Goal: Information Seeking & Learning: Learn about a topic

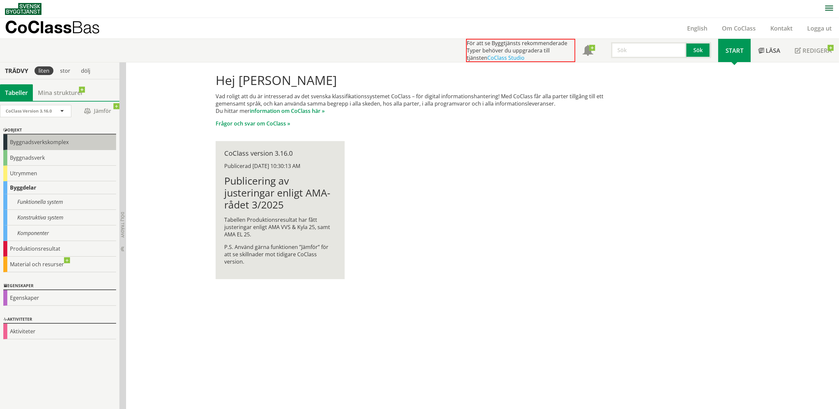
click at [48, 141] on div "Byggnadsverkskomplex" at bounding box center [59, 142] width 113 height 16
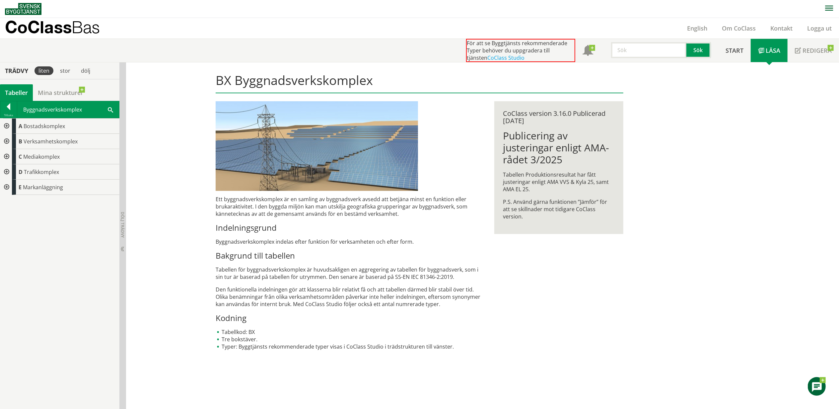
click at [4, 127] on div at bounding box center [6, 125] width 12 height 15
click at [11, 141] on div at bounding box center [11, 141] width 12 height 15
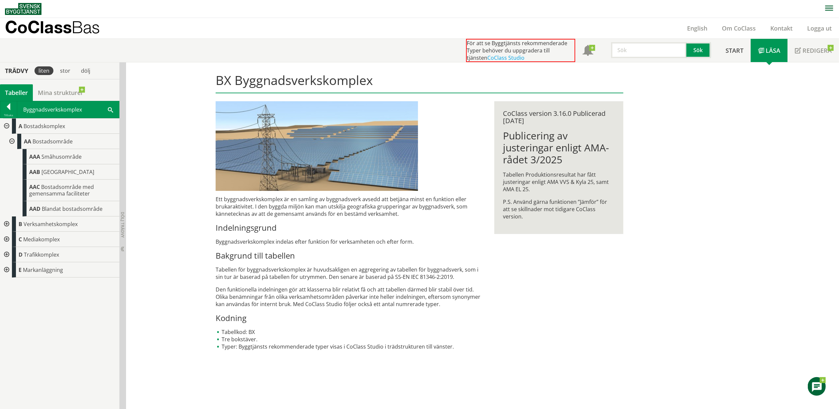
drag, startPoint x: 5, startPoint y: 224, endPoint x: 4, endPoint y: 238, distance: 14.3
click at [4, 225] on div at bounding box center [6, 223] width 12 height 15
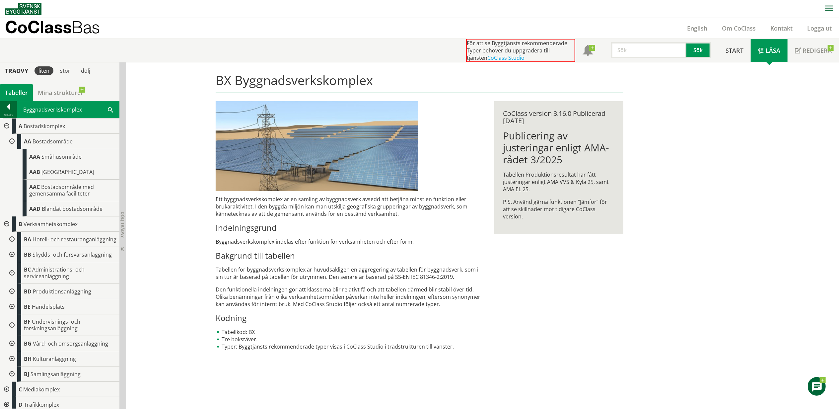
click at [7, 106] on div at bounding box center [8, 107] width 17 height 9
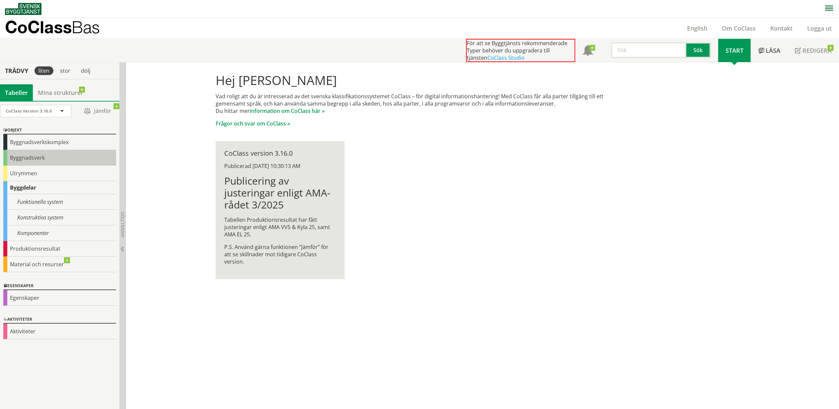
click at [28, 157] on div "Byggnadsverk" at bounding box center [59, 158] width 113 height 16
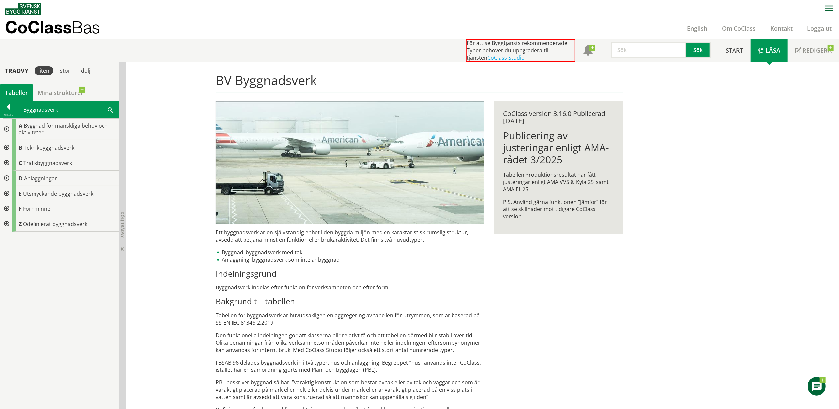
click at [6, 164] on div at bounding box center [6, 162] width 12 height 15
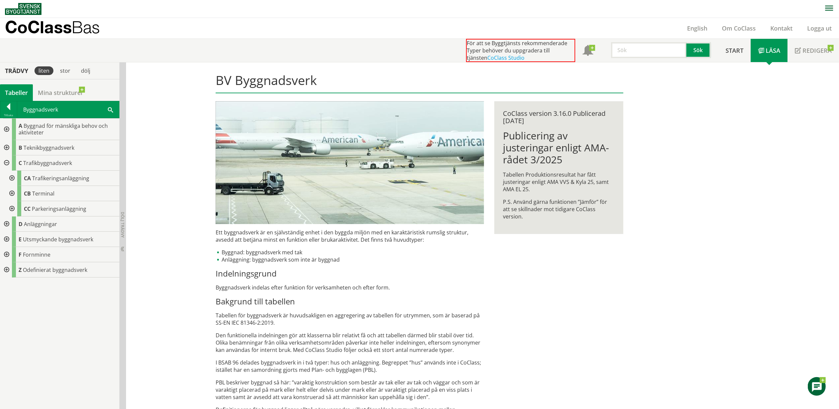
click at [13, 209] on div at bounding box center [11, 208] width 12 height 15
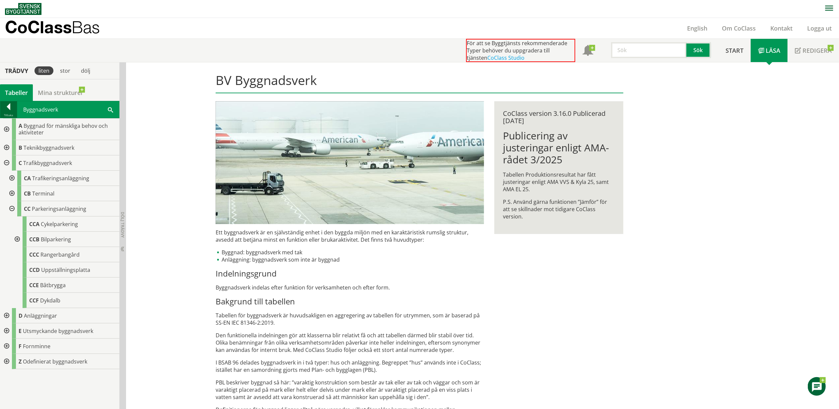
click at [4, 104] on div at bounding box center [8, 107] width 17 height 9
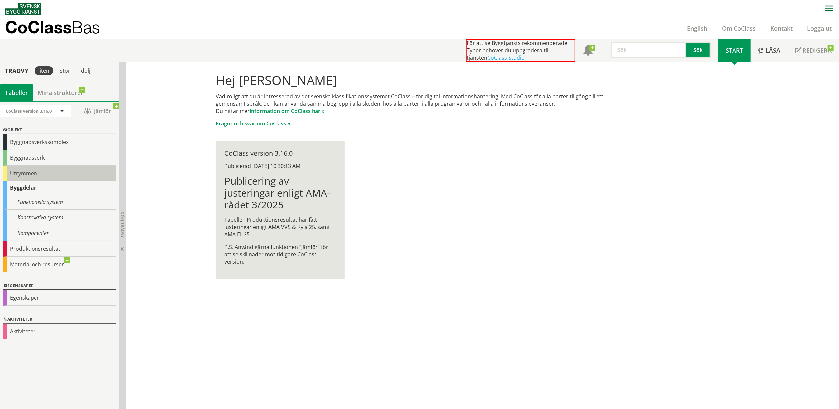
click at [30, 174] on div "Utrymmen" at bounding box center [59, 174] width 113 height 16
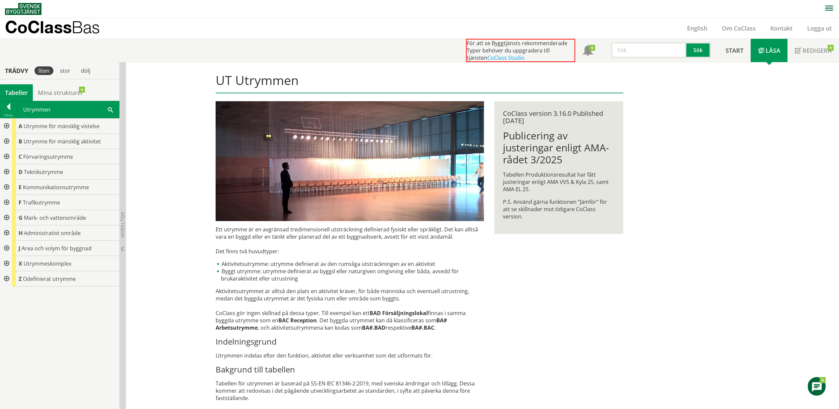
click at [6, 189] on div at bounding box center [6, 187] width 12 height 15
click at [11, 203] on div at bounding box center [11, 202] width 12 height 15
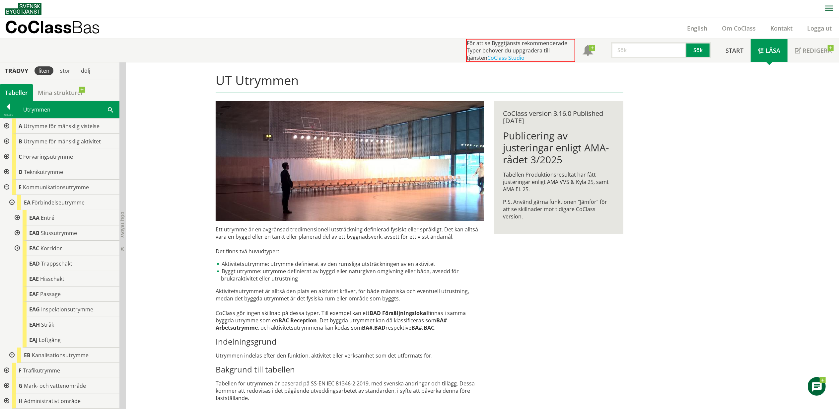
click at [6, 188] on div at bounding box center [6, 187] width 12 height 15
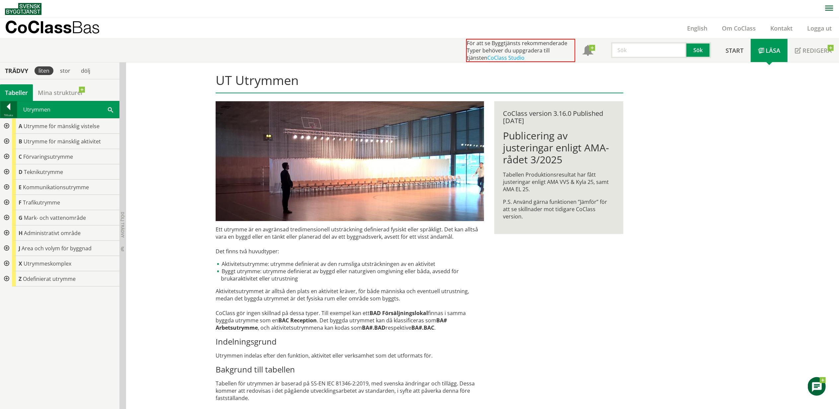
click at [8, 108] on div at bounding box center [8, 107] width 17 height 9
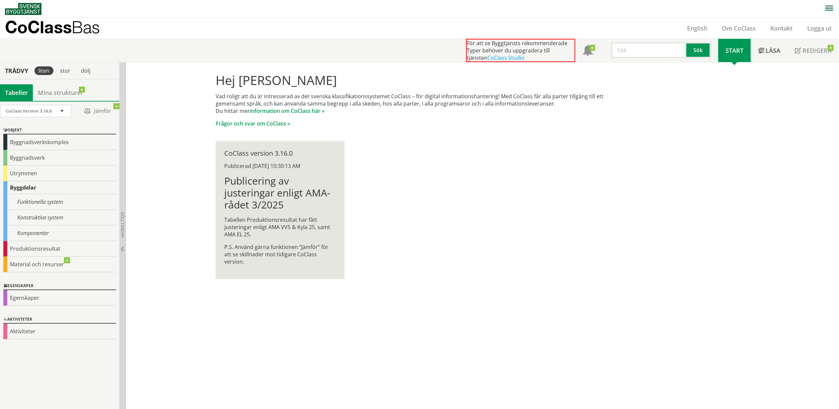
click at [748, 217] on div "Hej [PERSON_NAME] Vad roligt att du är intresserad av det svenska klassifikatio…" at bounding box center [482, 235] width 713 height 347
